Goal: Task Accomplishment & Management: Manage account settings

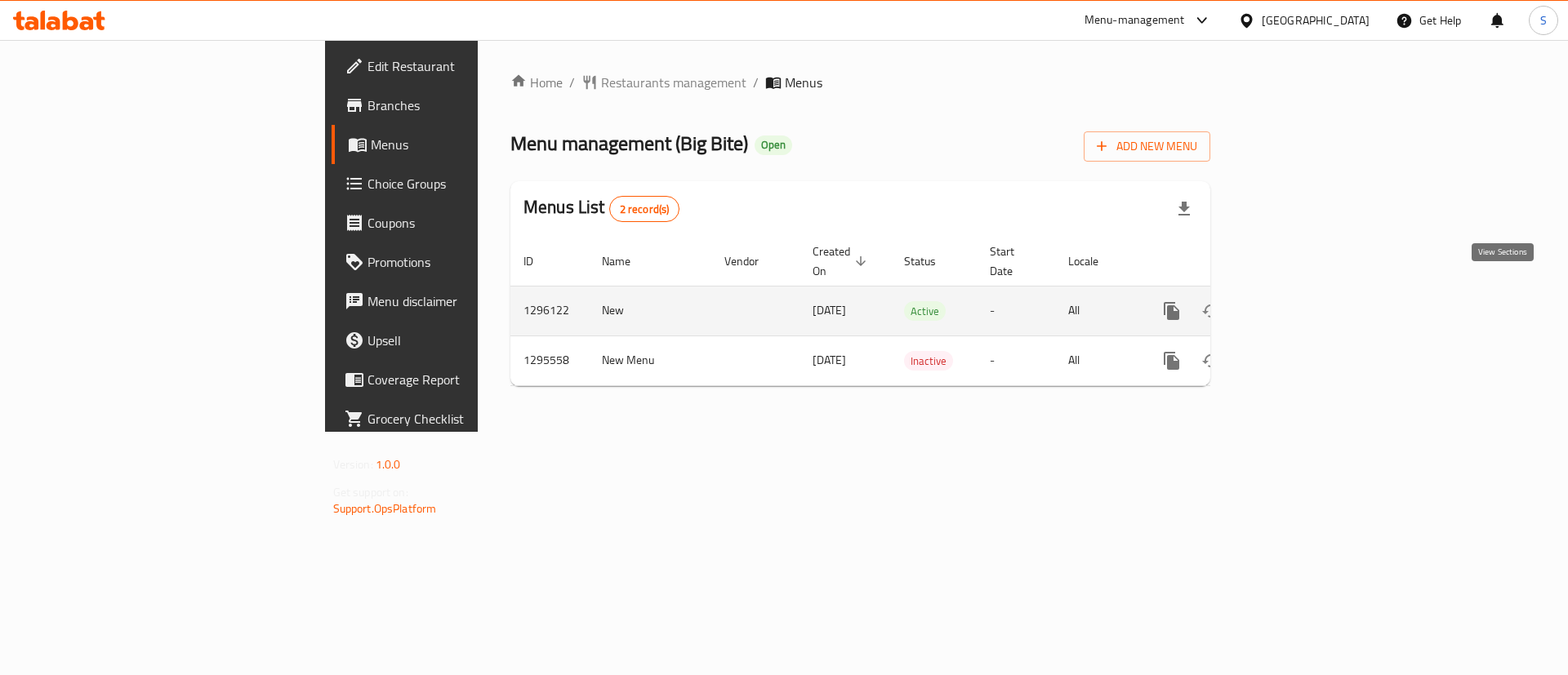
click at [1299, 302] on icon "enhanced table" at bounding box center [1289, 311] width 20 height 20
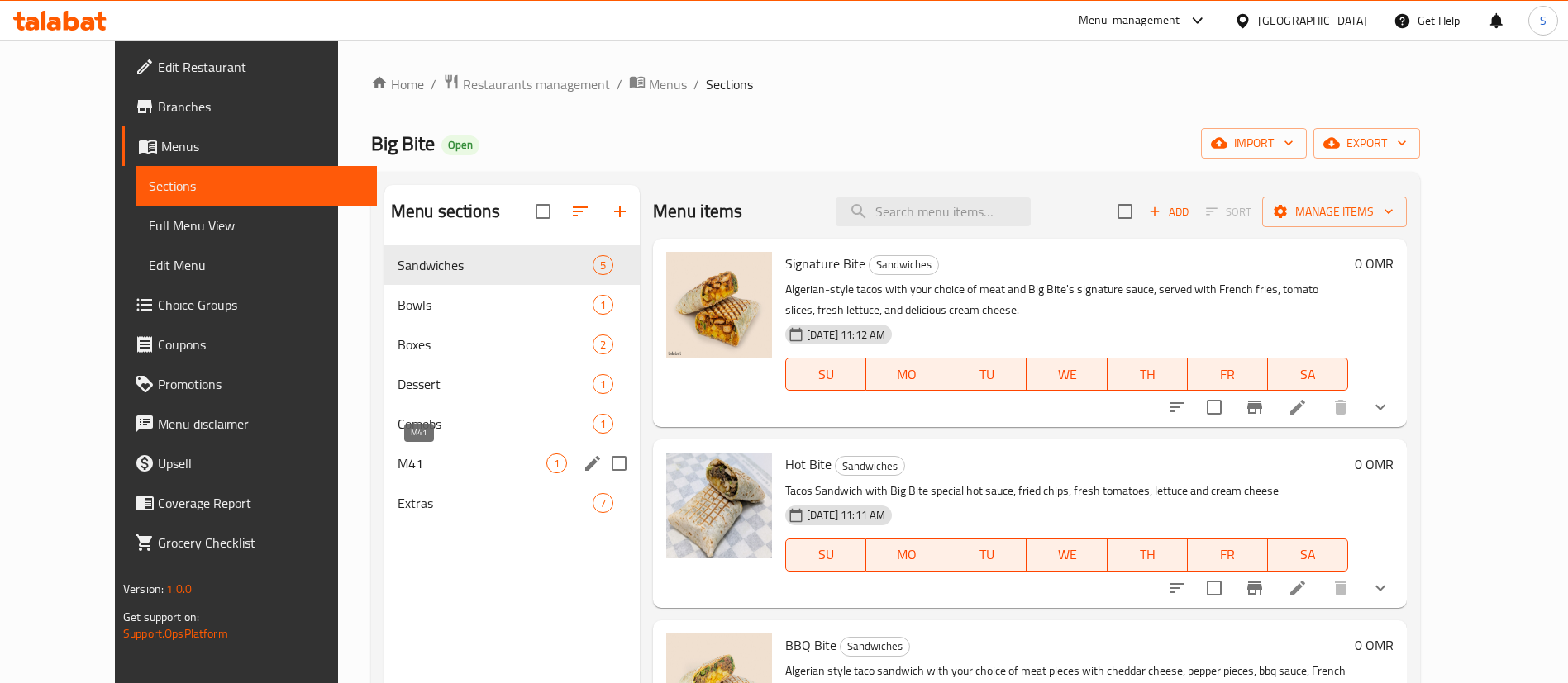
click at [398, 464] on span "M41" at bounding box center [472, 463] width 149 height 20
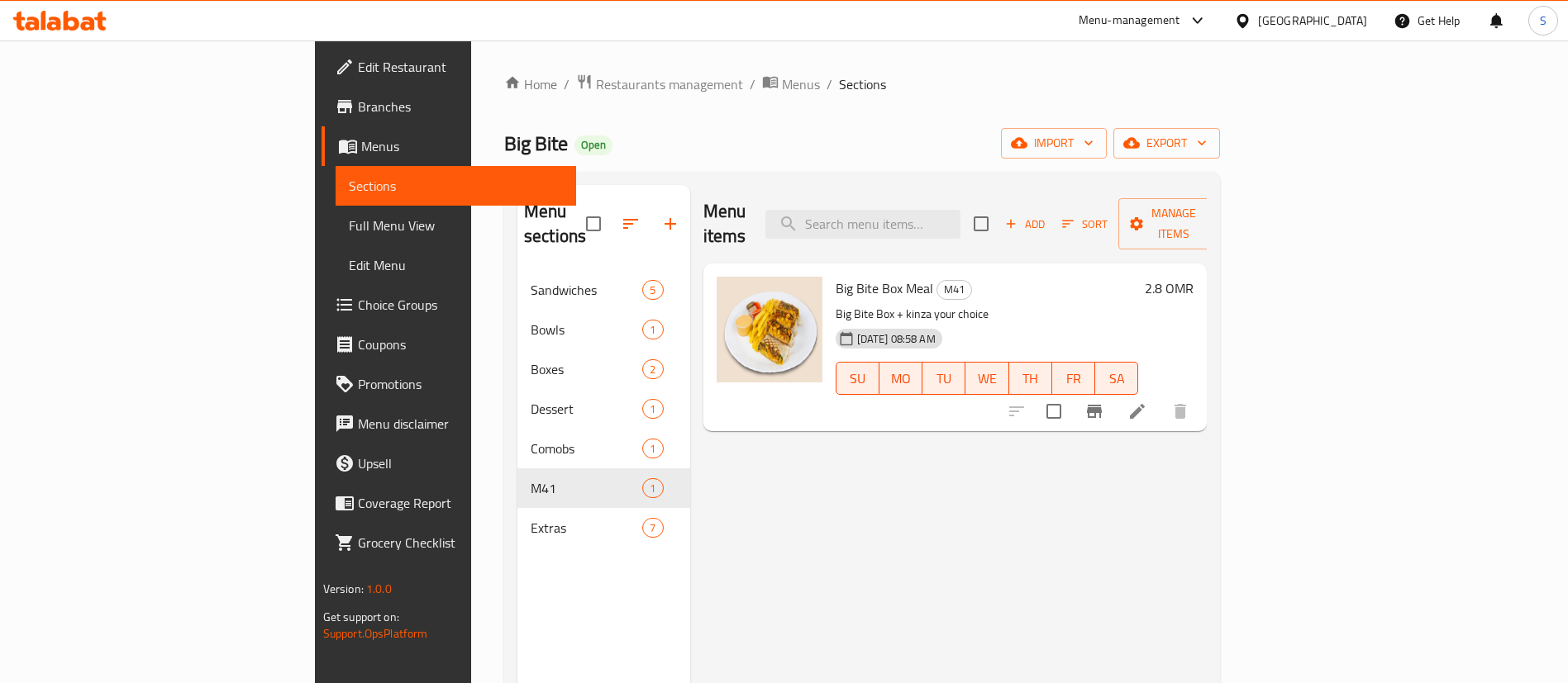
click at [1194, 277] on h6 "2.8 OMR" at bounding box center [1169, 288] width 48 height 23
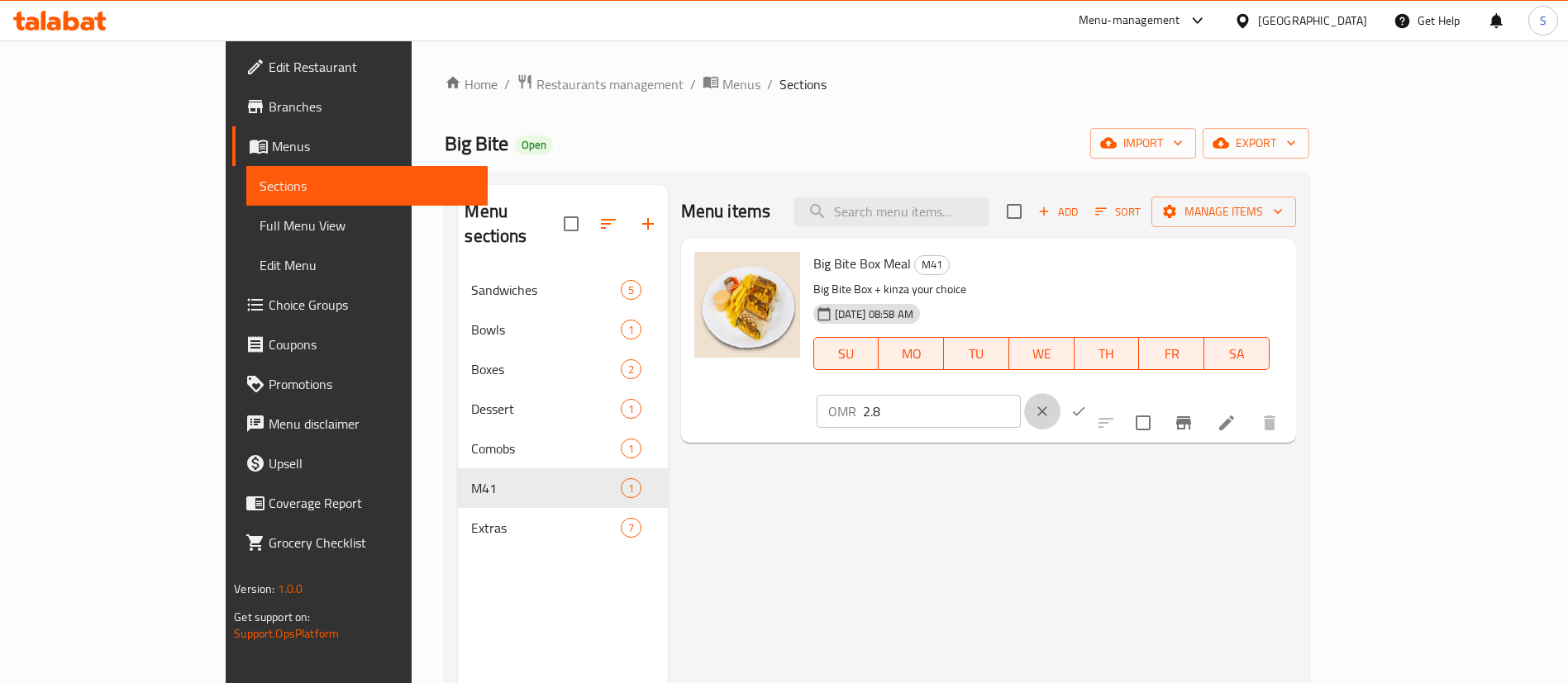
click at [1051, 403] on icon "clear" at bounding box center [1042, 411] width 16 height 16
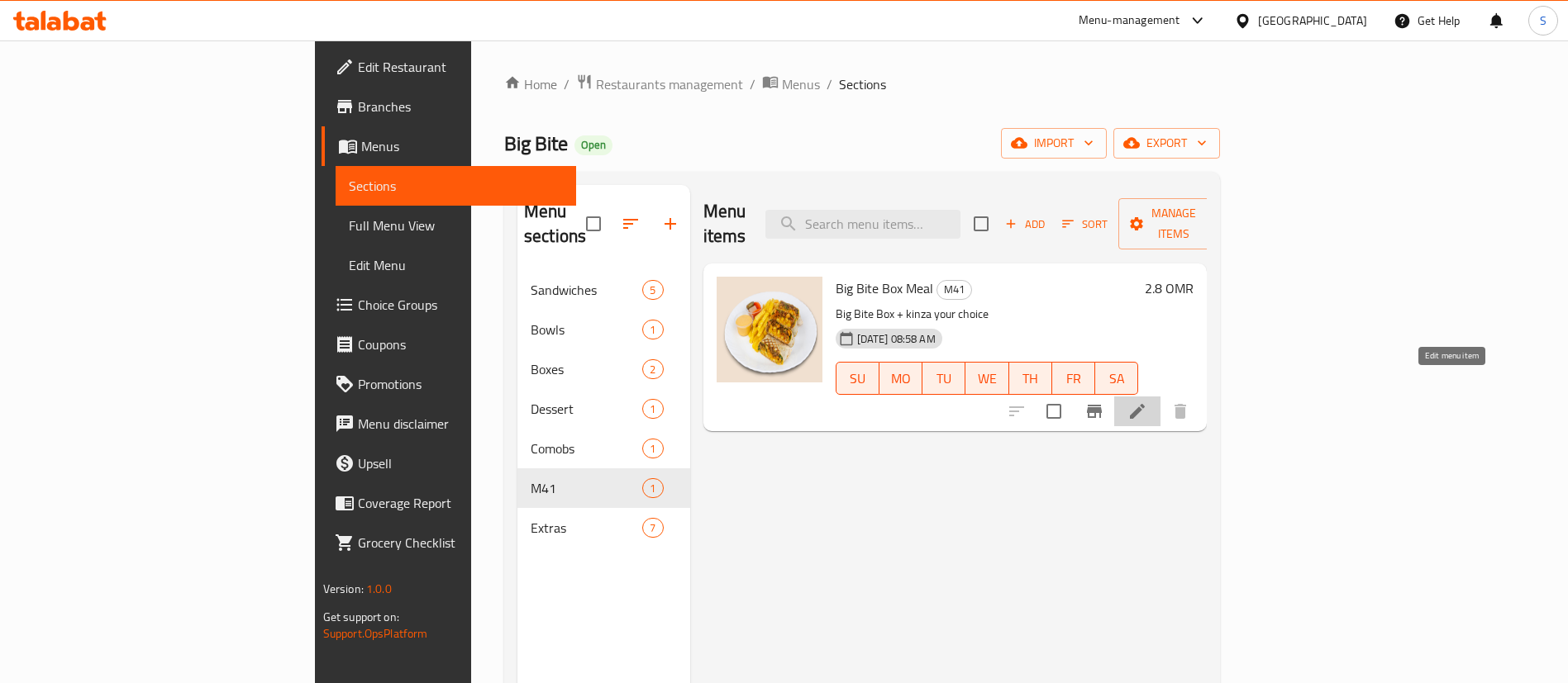
click at [1145, 404] on icon at bounding box center [1136, 411] width 15 height 15
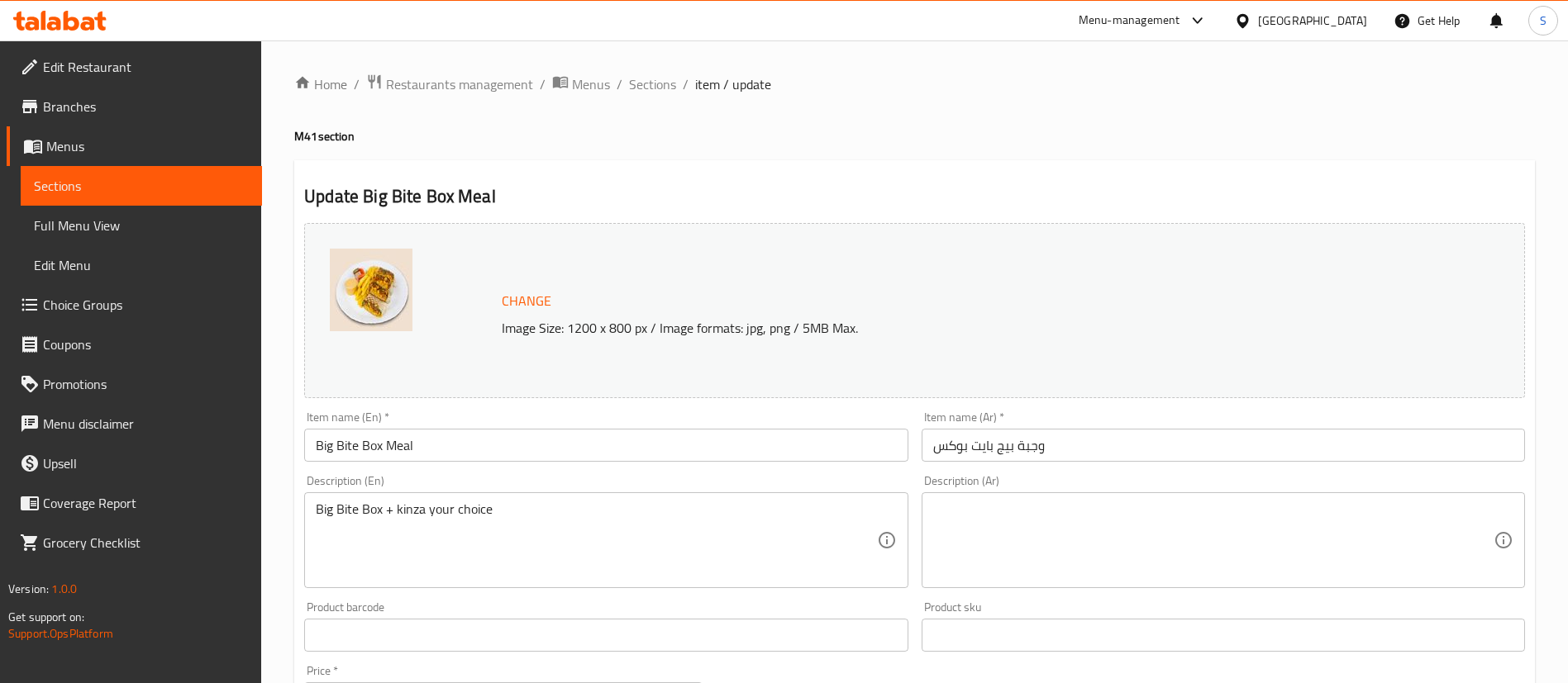
scroll to position [508, 0]
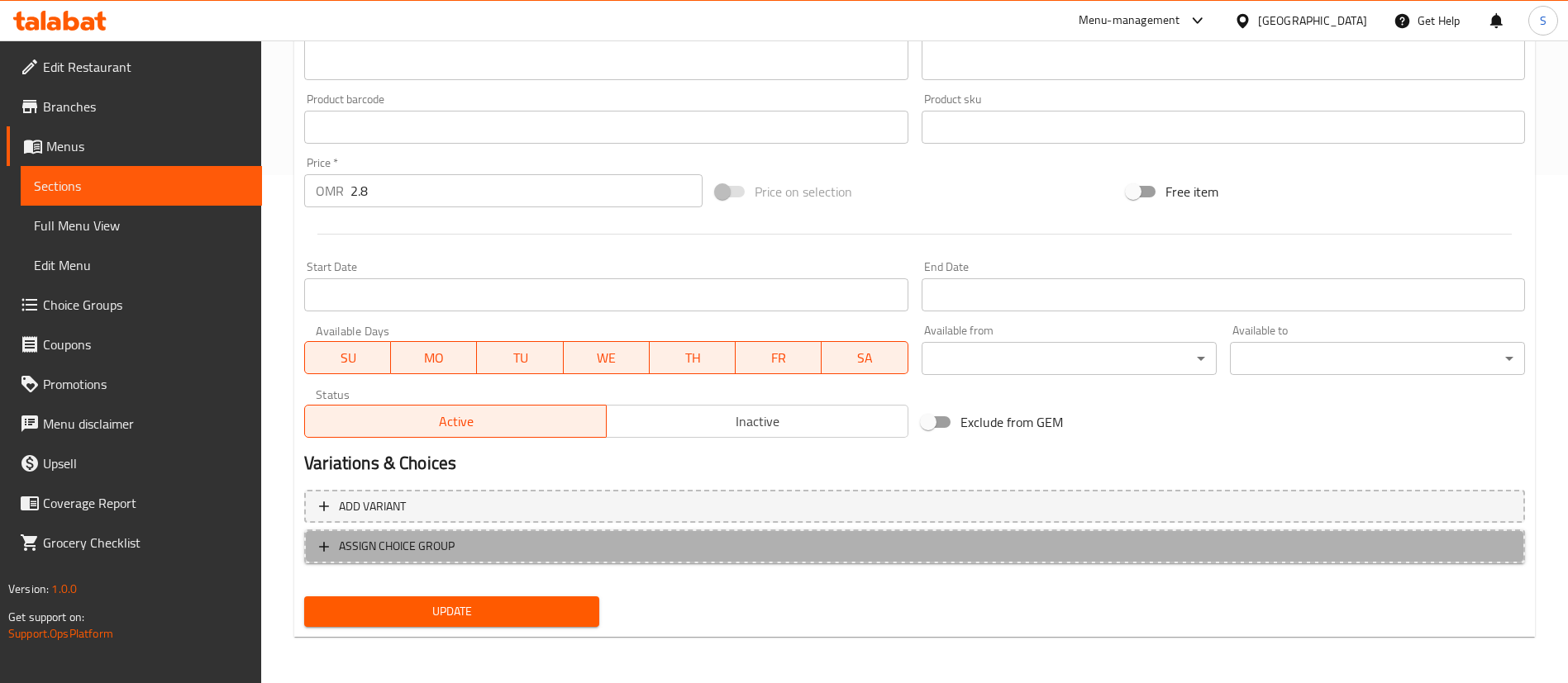
click at [497, 551] on span "ASSIGN CHOICE GROUP" at bounding box center [914, 546] width 1191 height 21
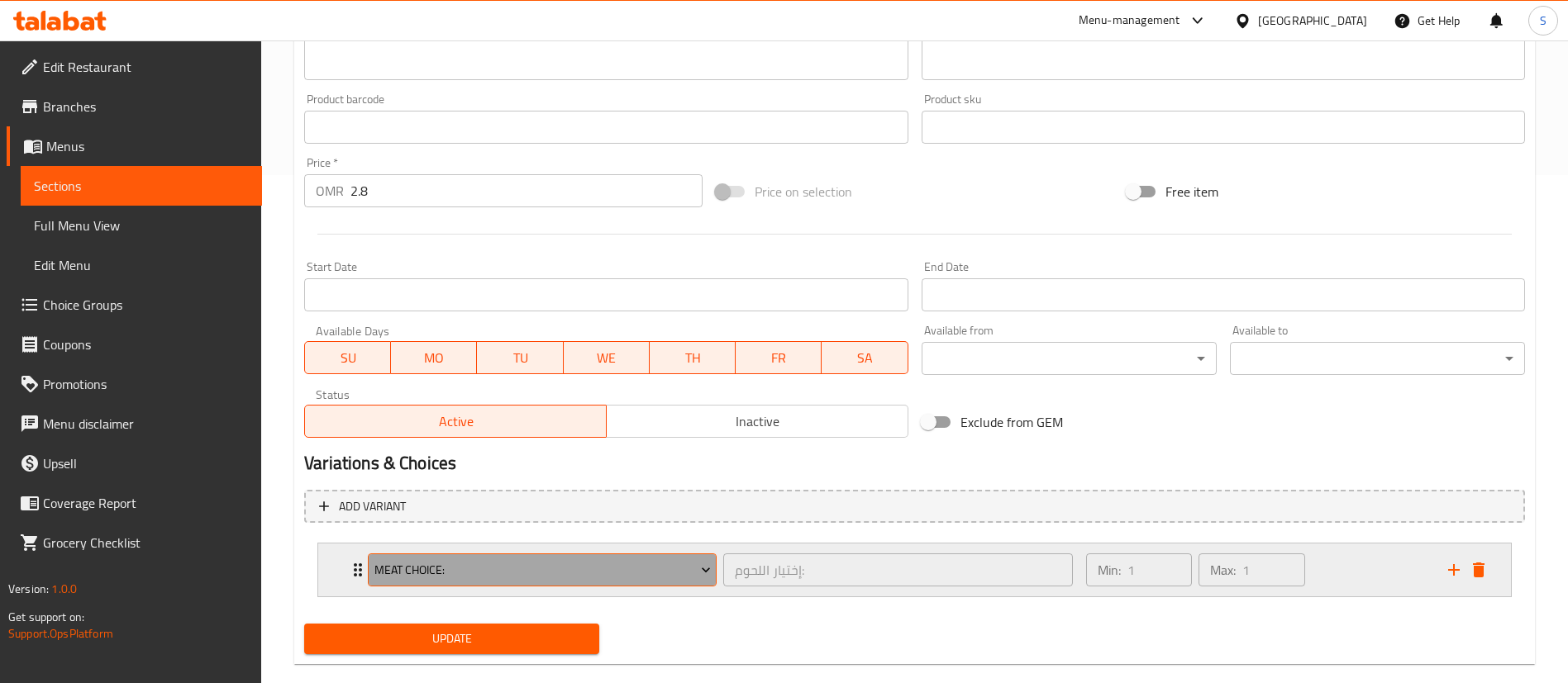
click at [554, 562] on span "Meat Choice:" at bounding box center [542, 571] width 336 height 21
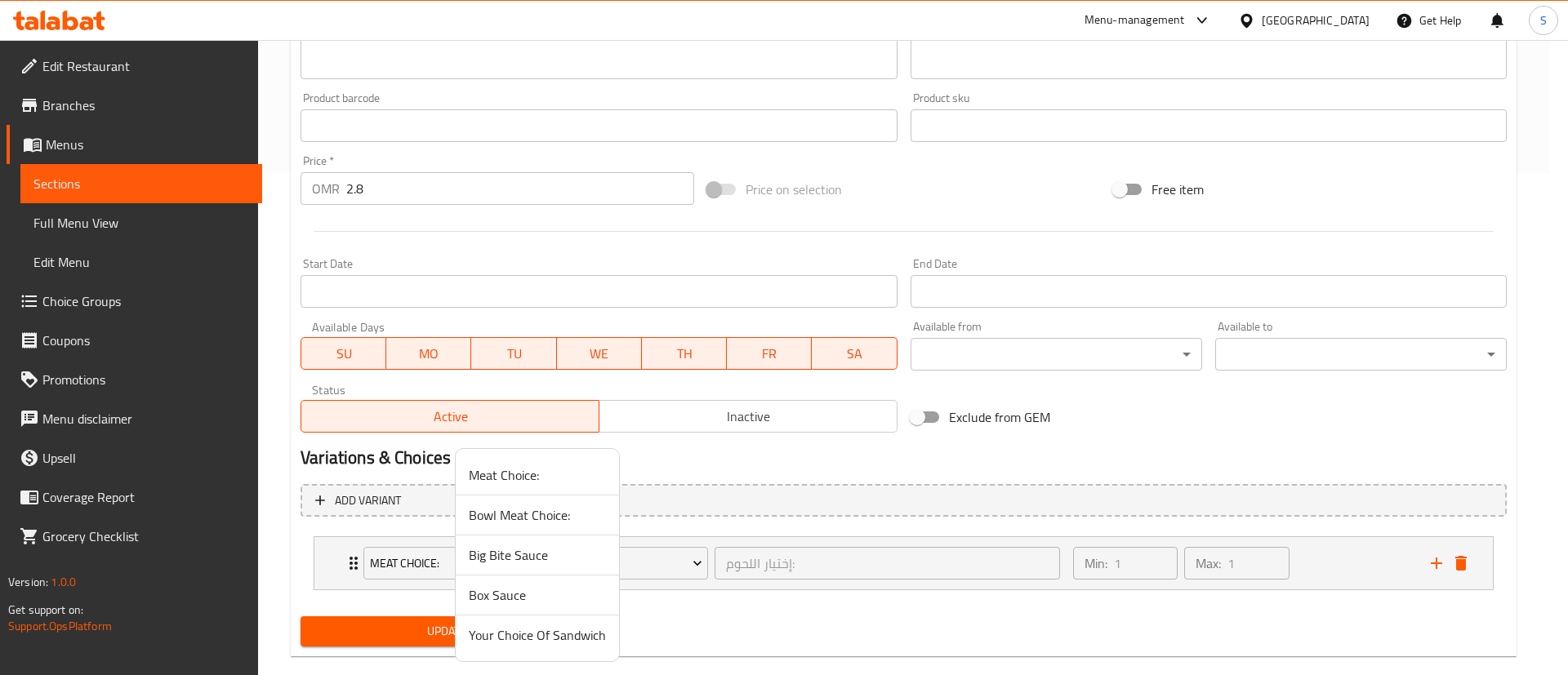
click at [1467, 562] on div at bounding box center [784, 338] width 1568 height 675
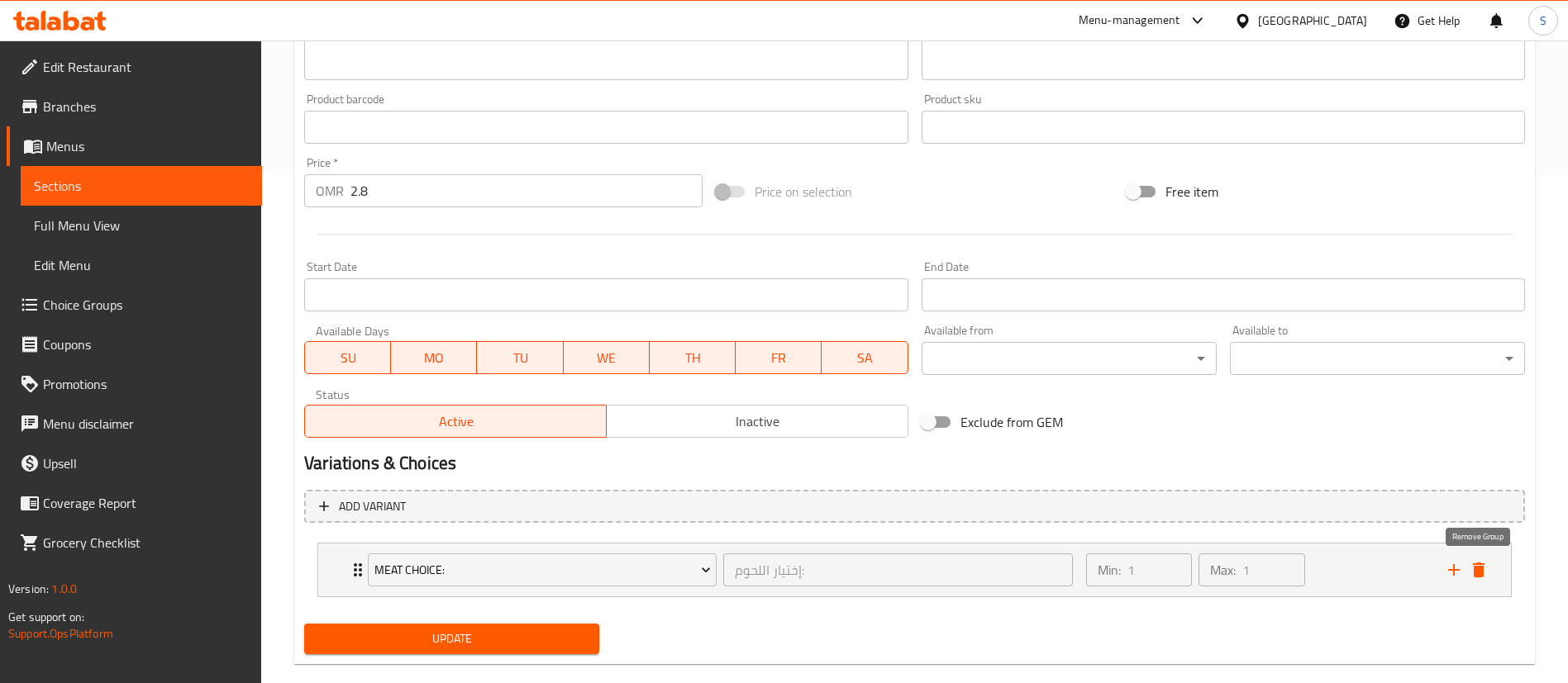
click at [1485, 569] on icon "delete" at bounding box center [1478, 570] width 20 height 20
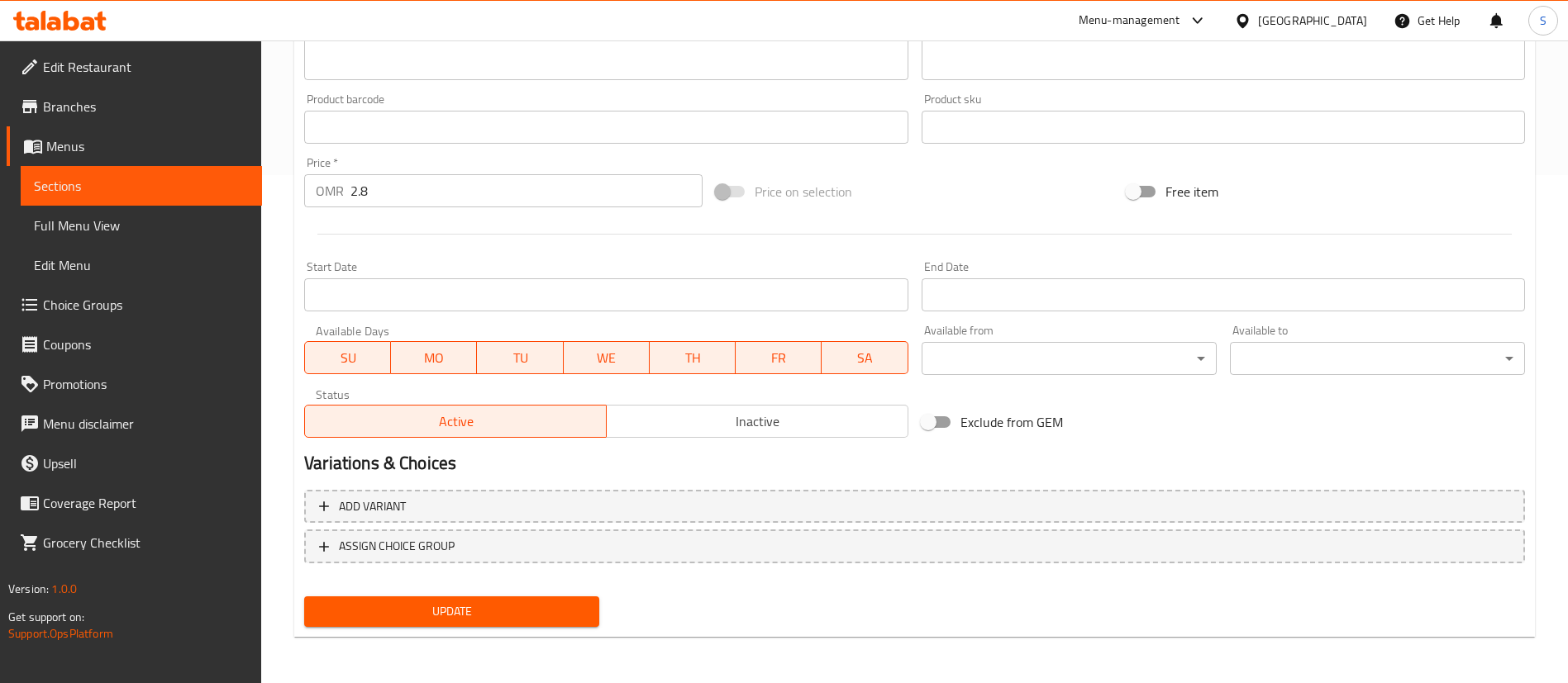
scroll to position [0, 0]
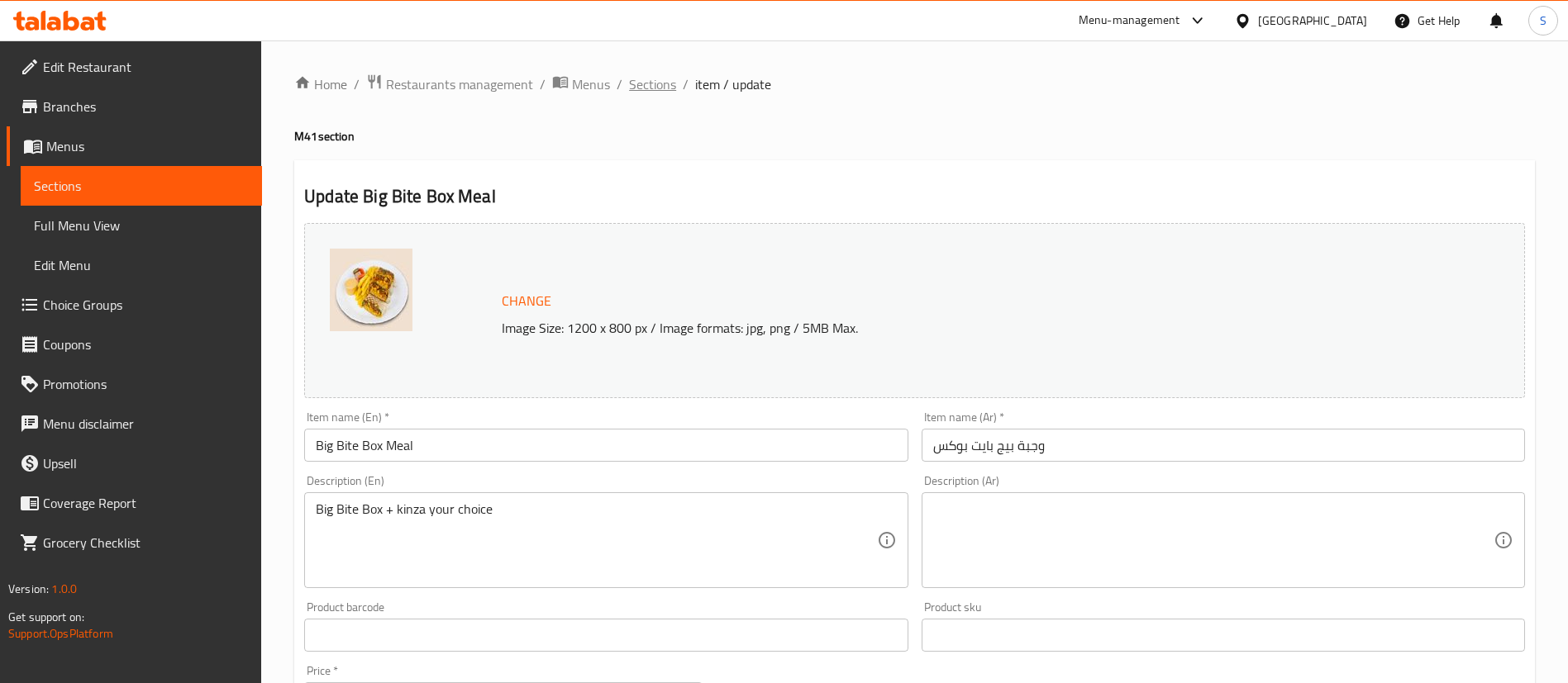
click at [637, 86] on span "Sections" at bounding box center [652, 84] width 47 height 20
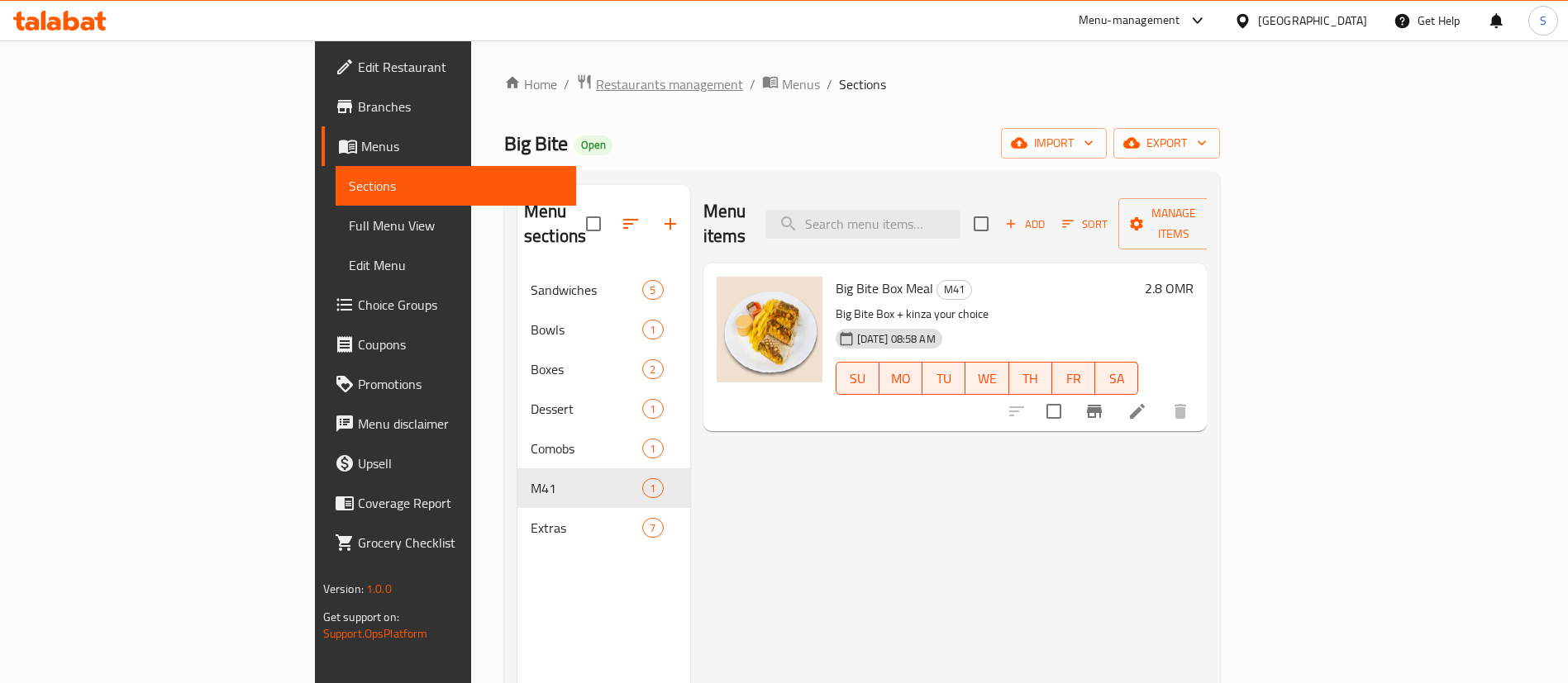
click at [596, 92] on span "Restaurants management" at bounding box center [669, 84] width 147 height 20
click at [596, 75] on span "Restaurants management" at bounding box center [669, 84] width 147 height 20
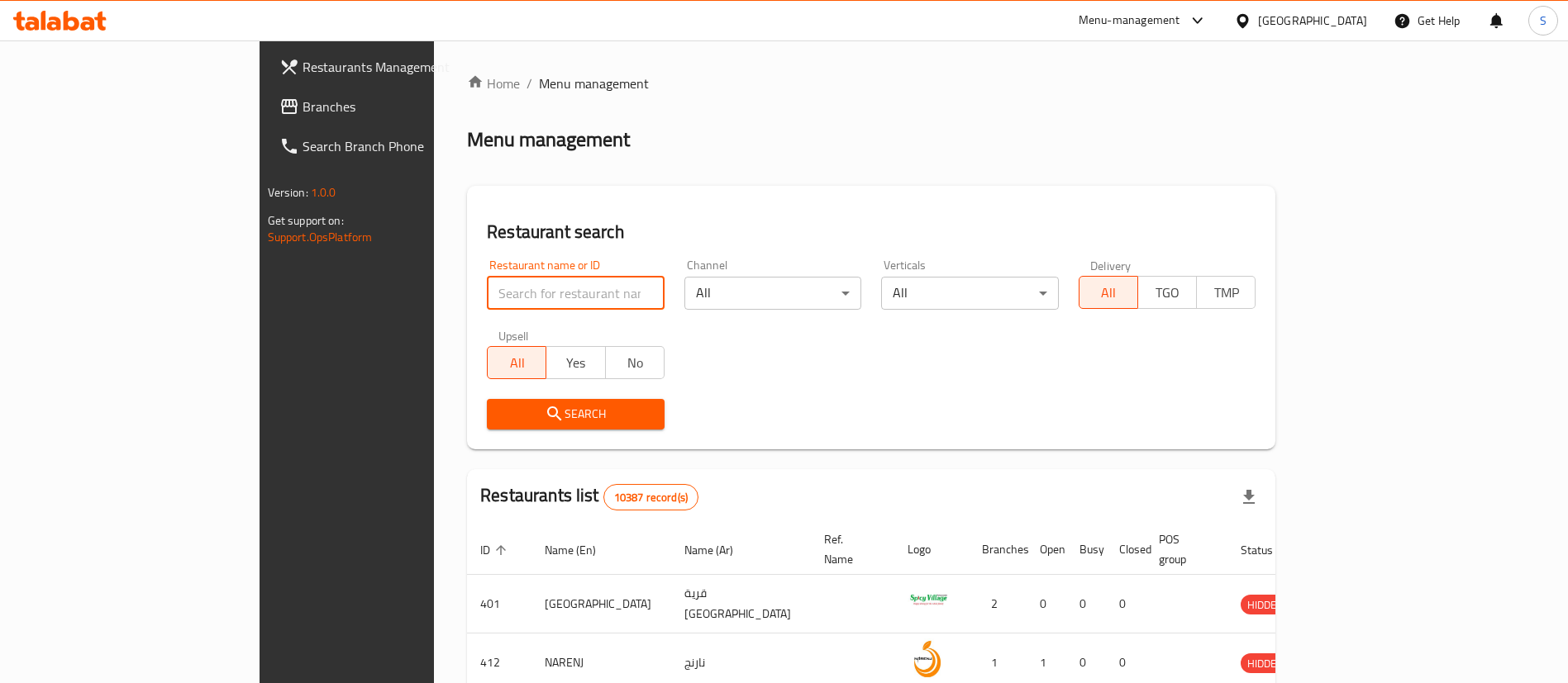
click at [487, 288] on input "search" at bounding box center [575, 293] width 177 height 33
type input "big bite"
click button "Search" at bounding box center [575, 414] width 177 height 30
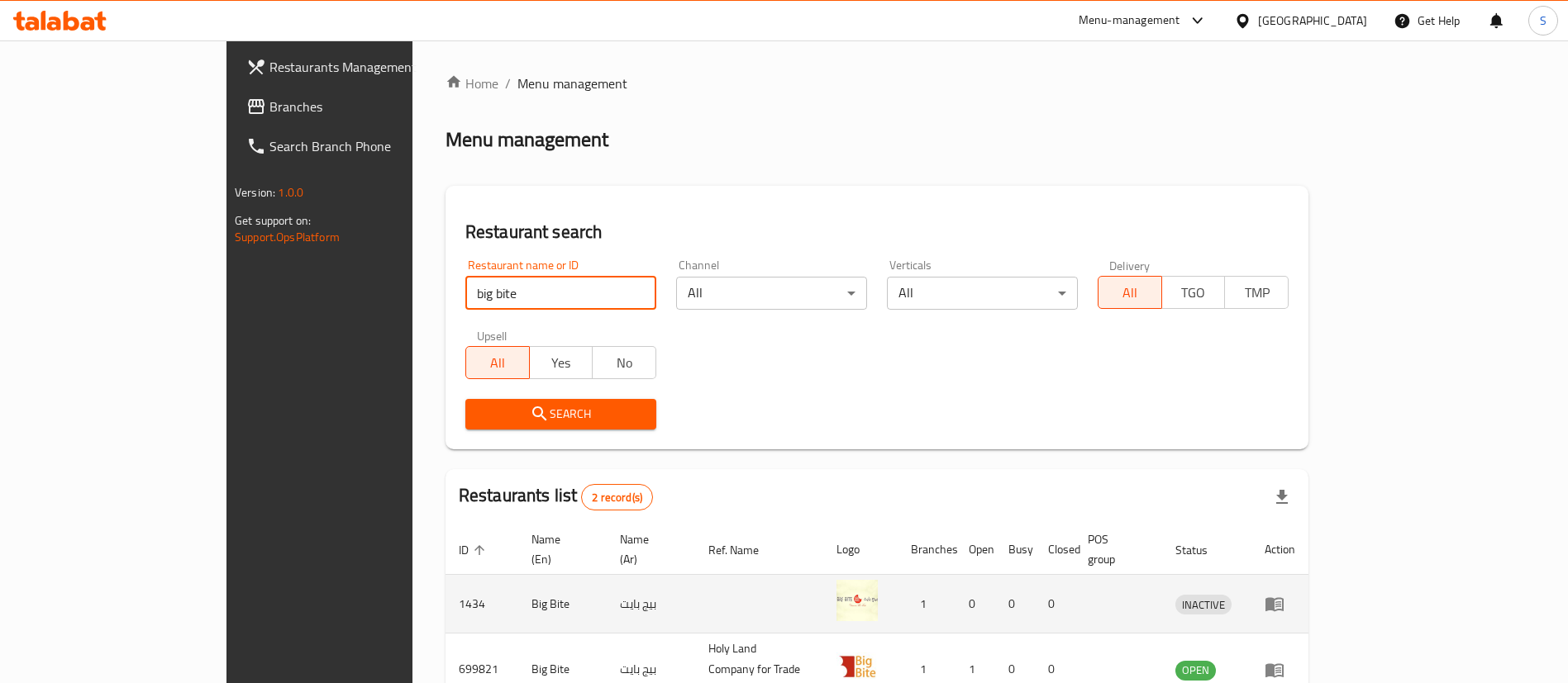
scroll to position [80, 0]
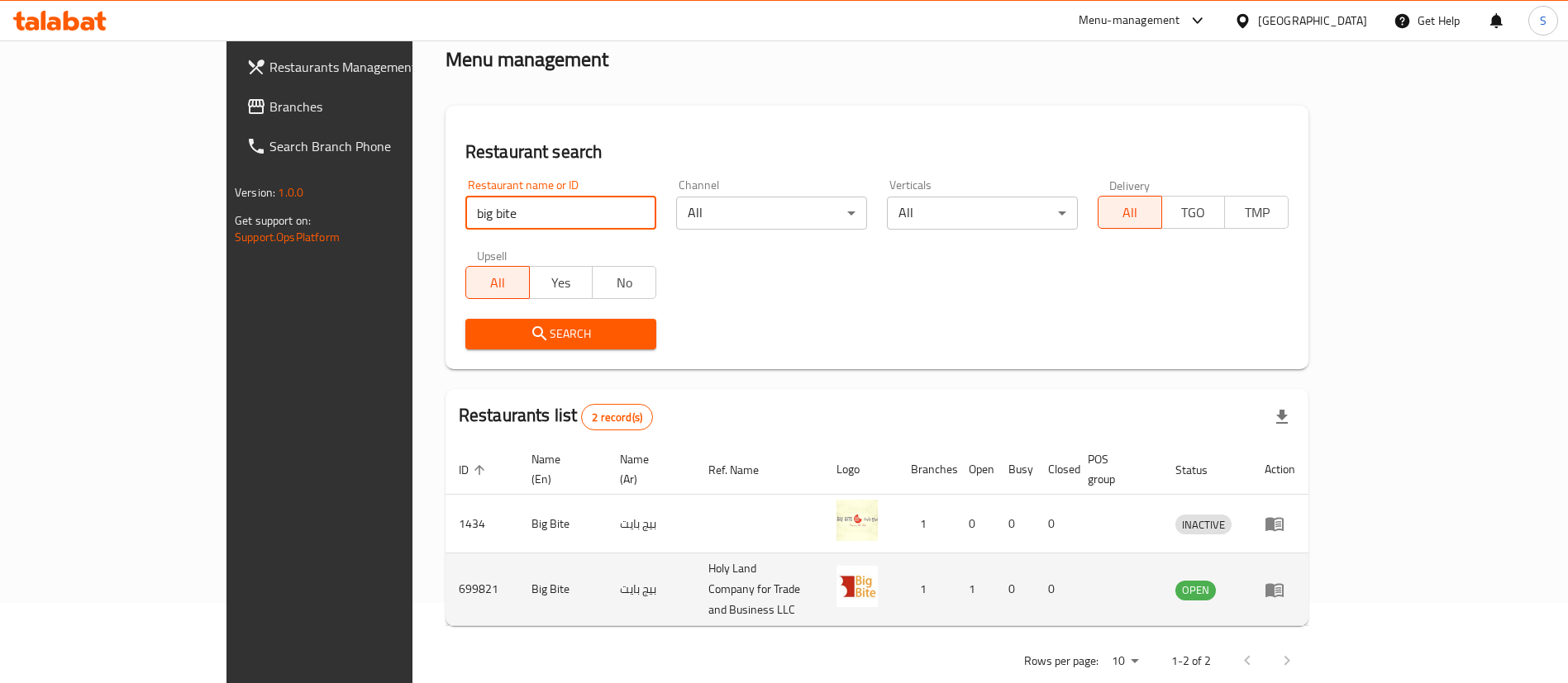
click at [445, 562] on td "699821" at bounding box center [482, 590] width 73 height 73
copy td "699821"
